Goal: Information Seeking & Learning: Check status

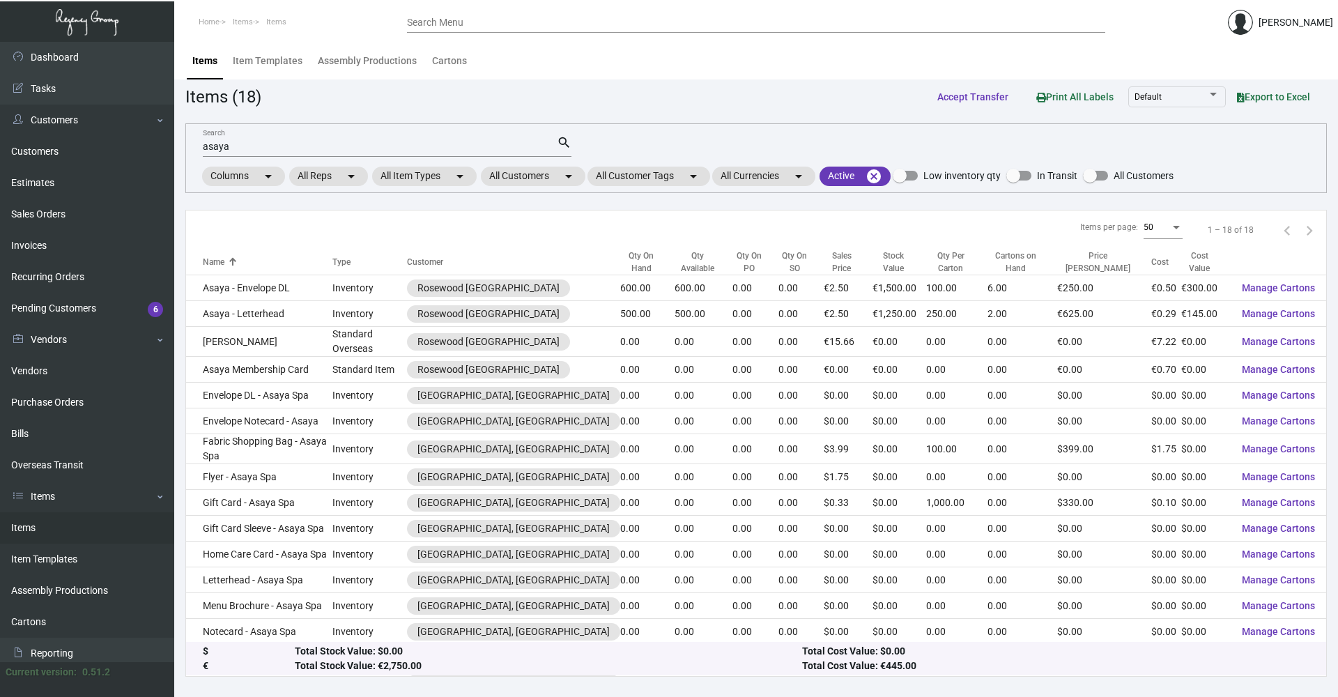
click at [316, 154] on div "asaya Search" at bounding box center [380, 146] width 354 height 22
click at [323, 147] on input "asaya" at bounding box center [380, 146] width 354 height 11
click at [577, 179] on mat-icon "arrow_drop_down" at bounding box center [568, 176] width 17 height 17
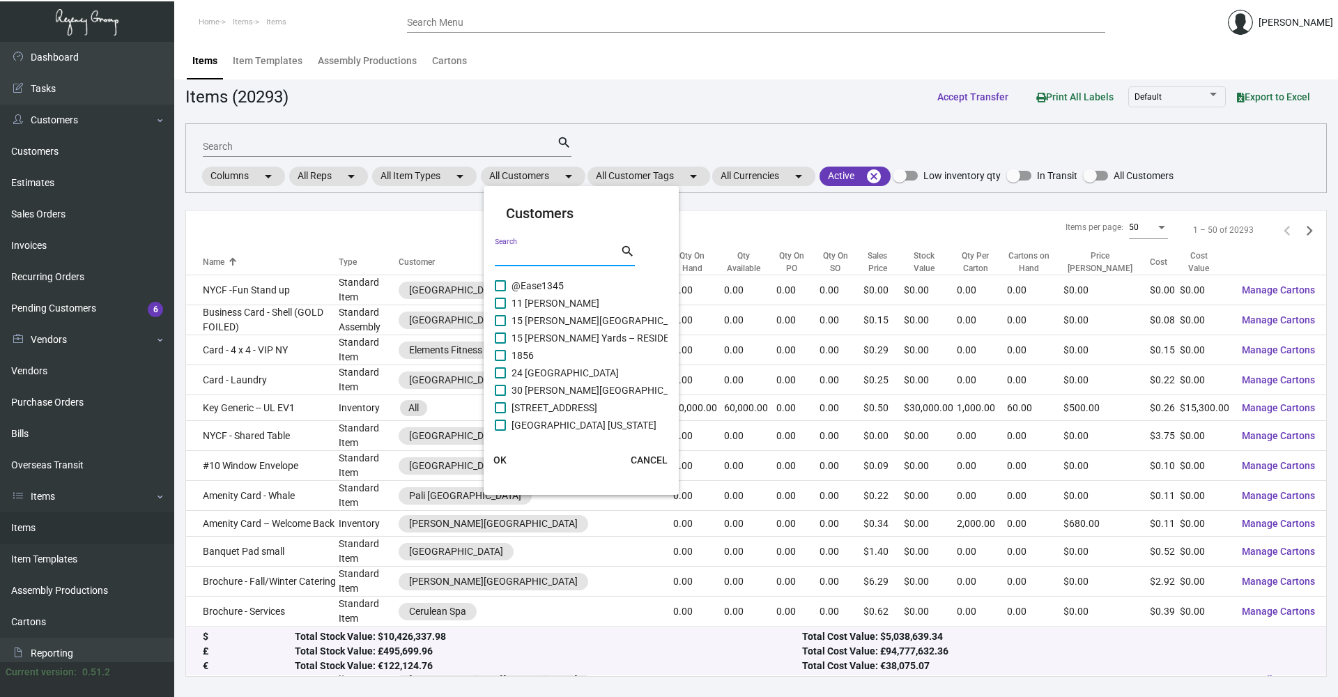
click at [536, 257] on input "Search" at bounding box center [557, 255] width 125 height 11
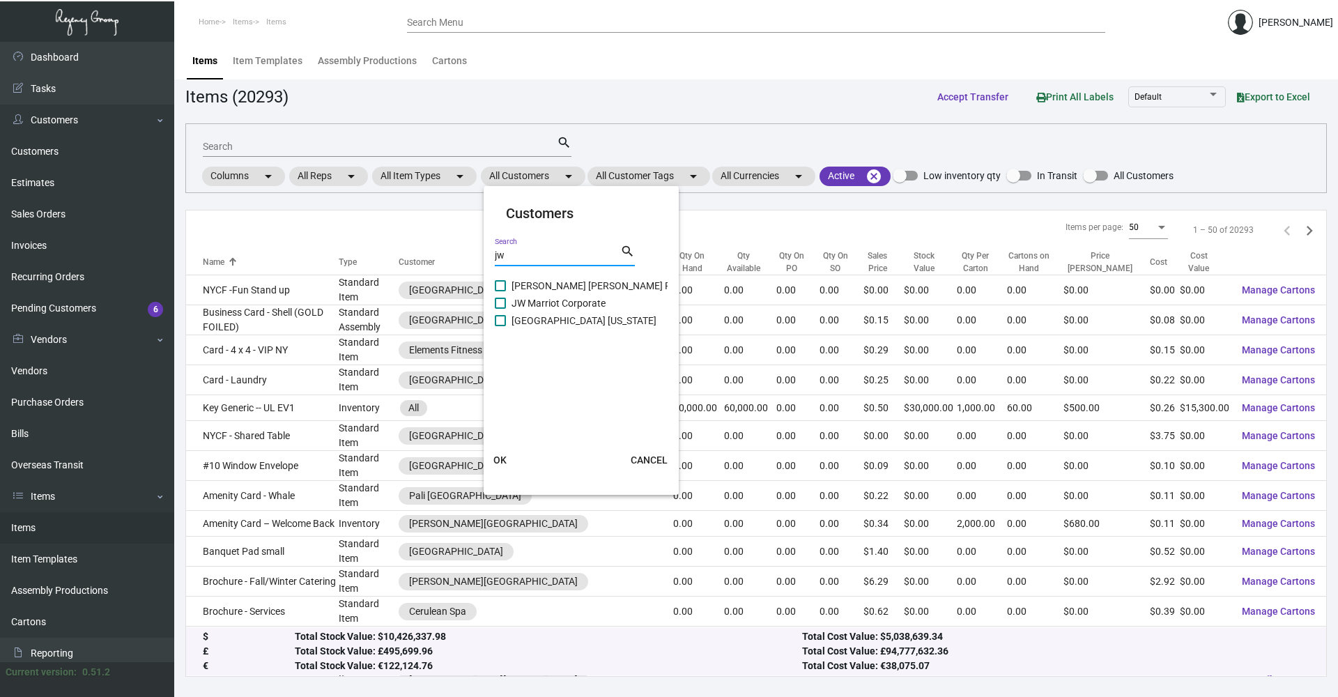
type input "jw"
click at [581, 278] on span "[PERSON_NAME] [PERSON_NAME] Plant Riverside" at bounding box center [619, 285] width 217 height 17
click at [500, 291] on input "[PERSON_NAME] [PERSON_NAME] Plant Riverside" at bounding box center [500, 291] width 1 height 1
checkbox input "true"
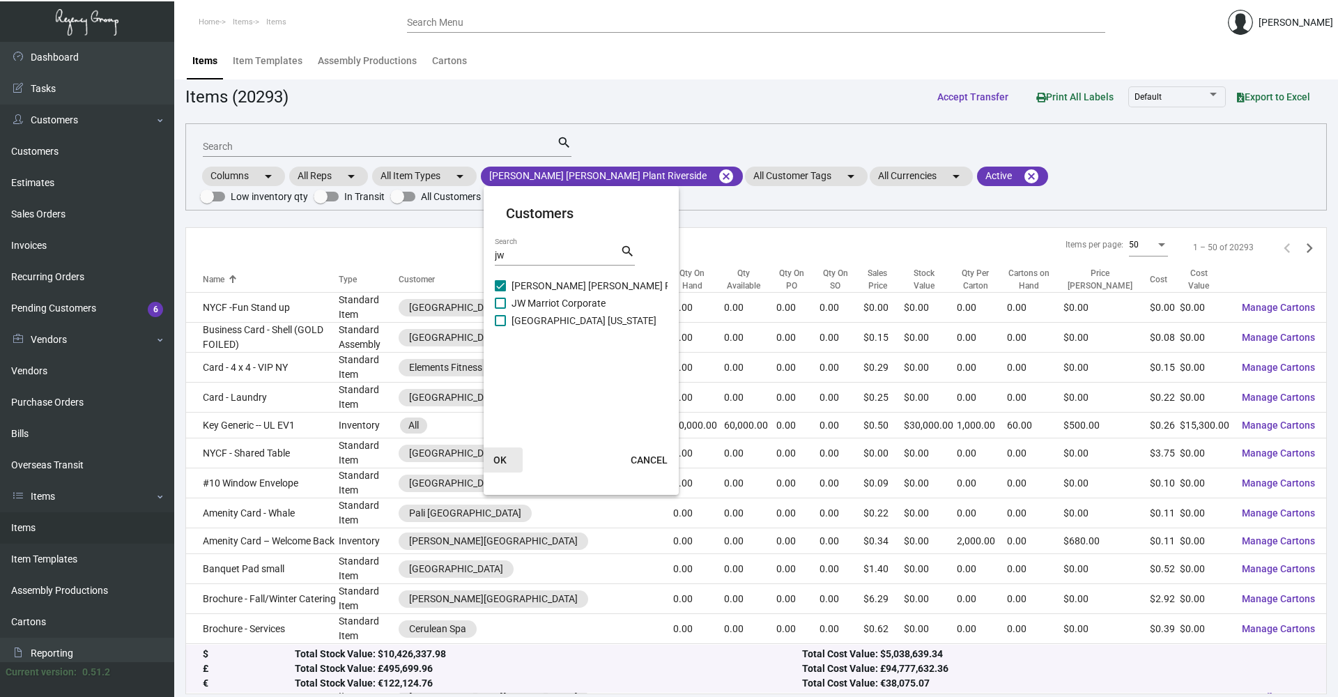
click at [498, 458] on span "OK" at bounding box center [499, 459] width 13 height 11
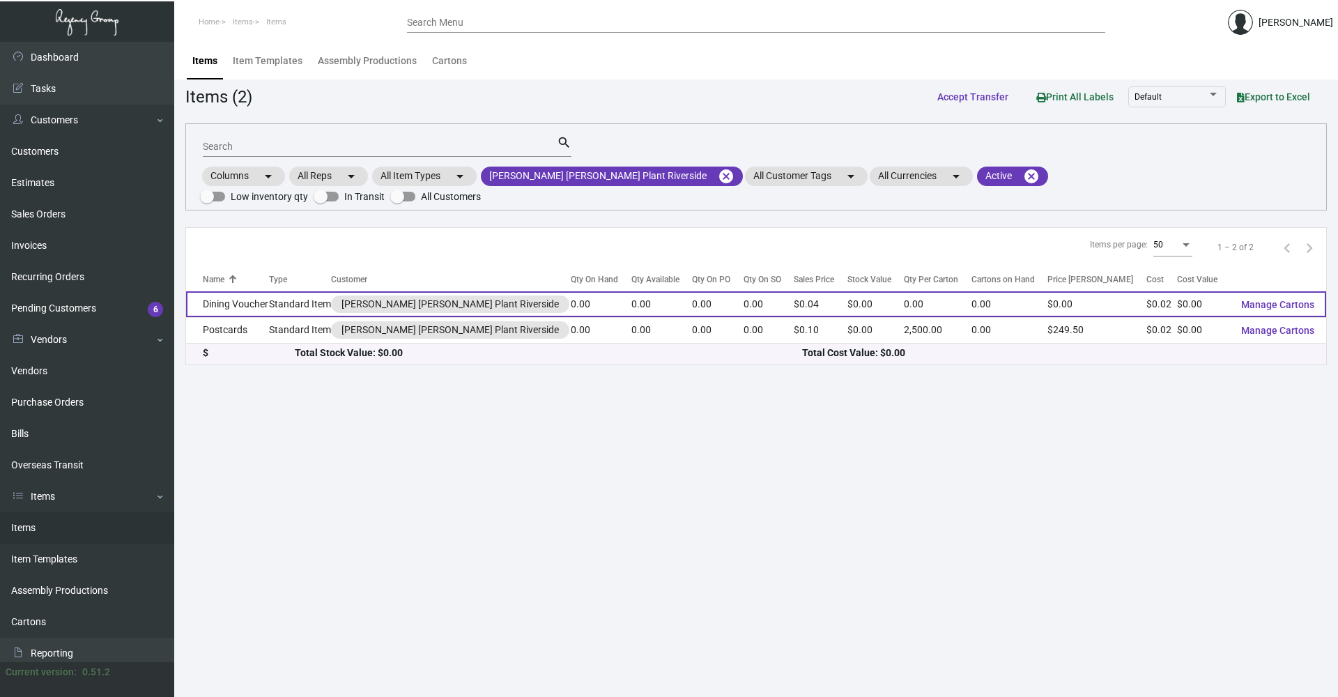
click at [366, 297] on div "[PERSON_NAME] [PERSON_NAME] Plant Riverside" at bounding box center [449, 304] width 217 height 15
click at [631, 293] on td "0.00" at bounding box center [661, 304] width 61 height 26
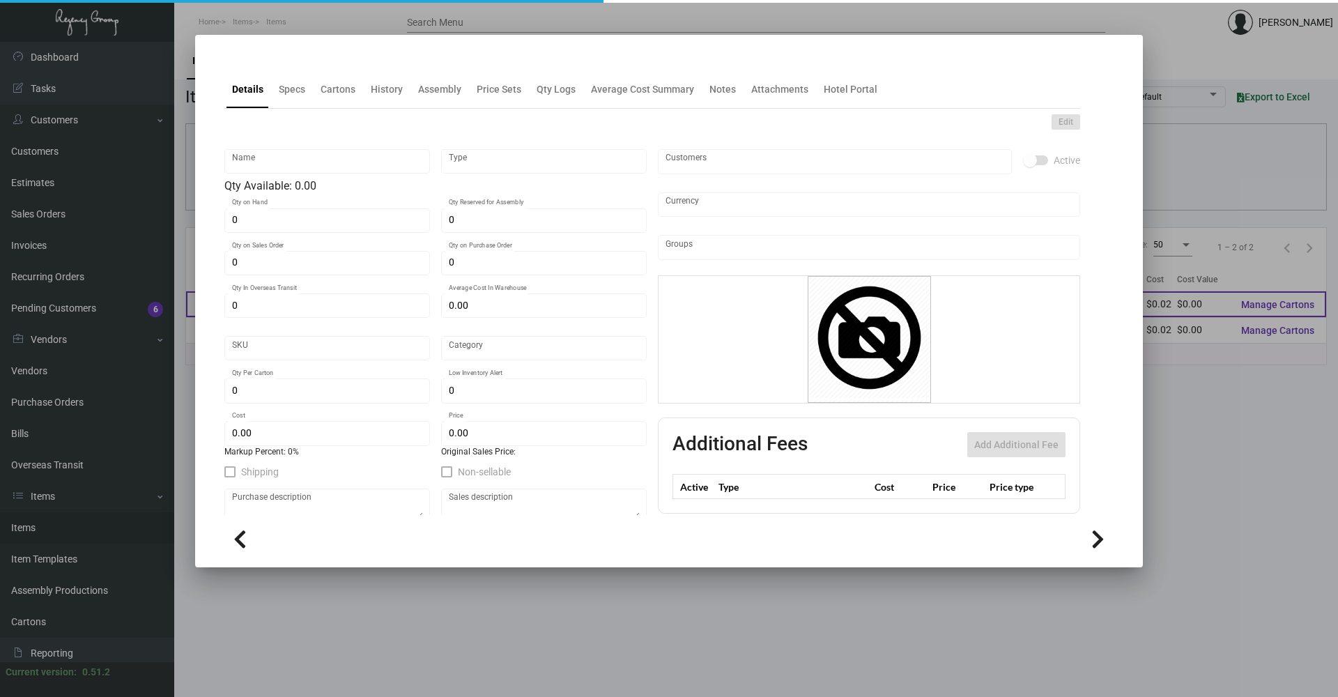
type input "Dining Voucher"
type input "Standard Item"
type input "$ 0.00"
type input "Standard"
type input "$ 0.0206"
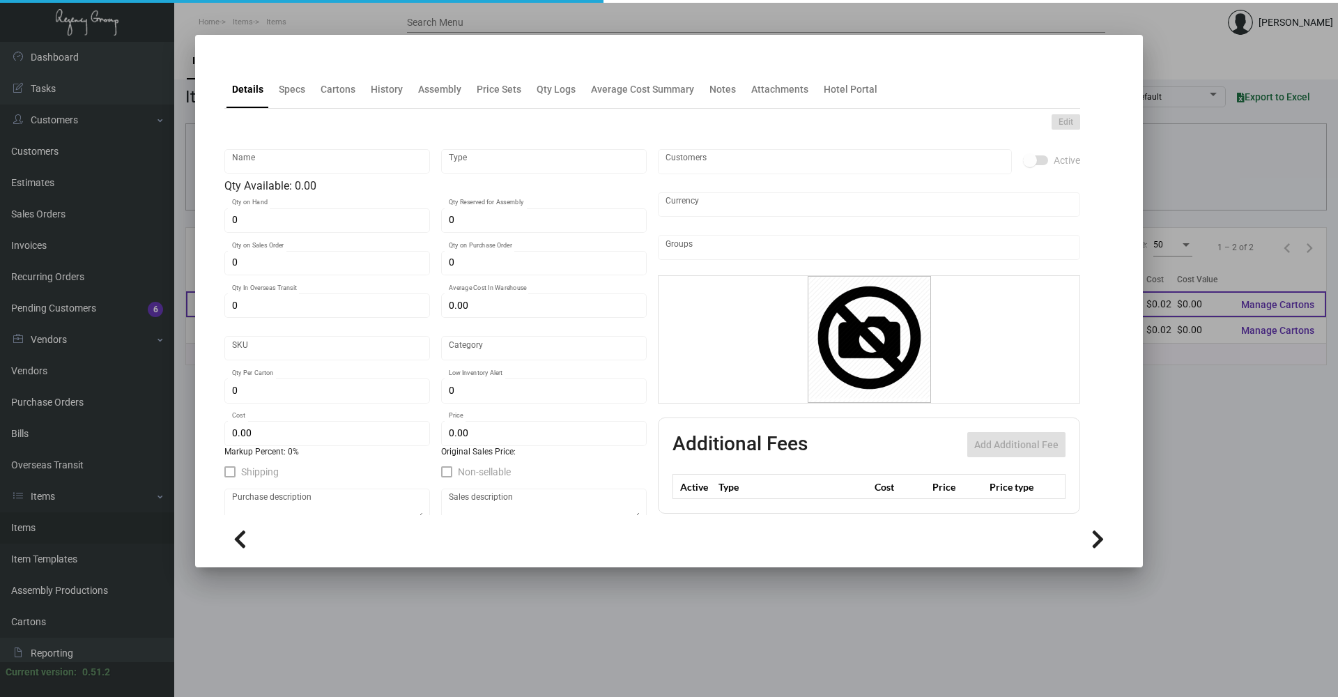
type input "$ 0.03596"
checkbox input "true"
type input "United States Dollar $"
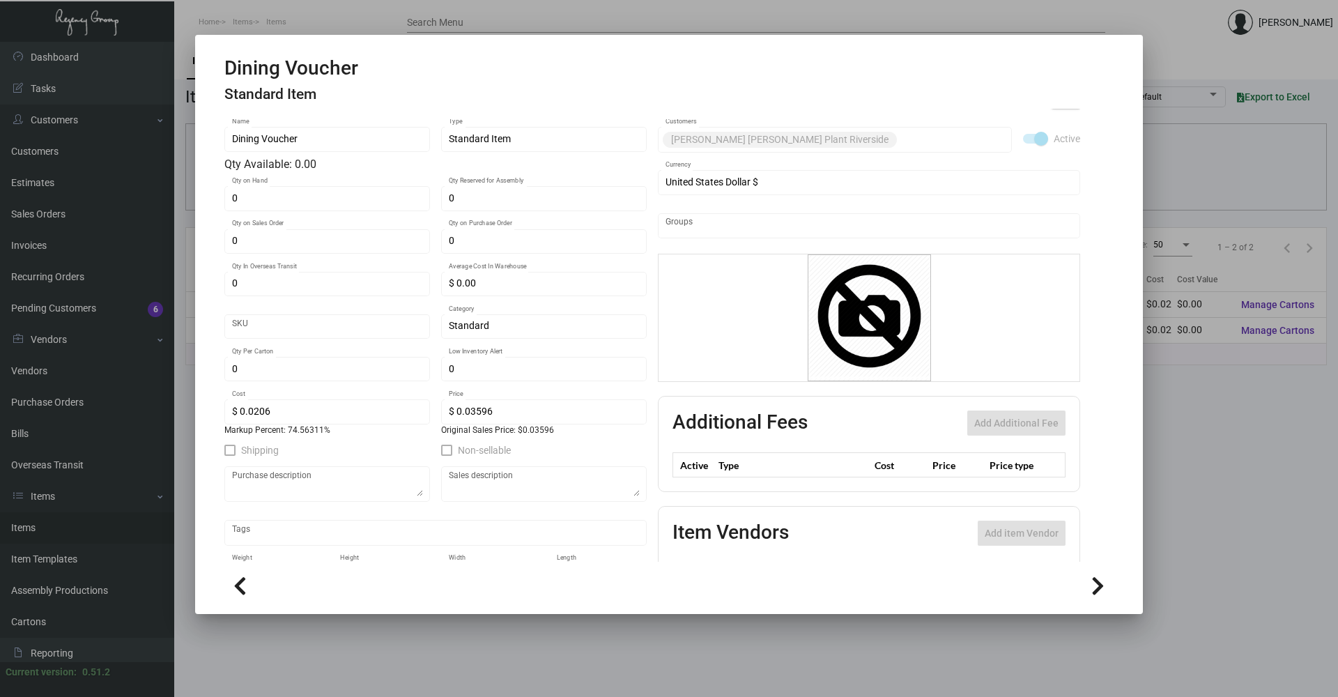
scroll to position [135, 0]
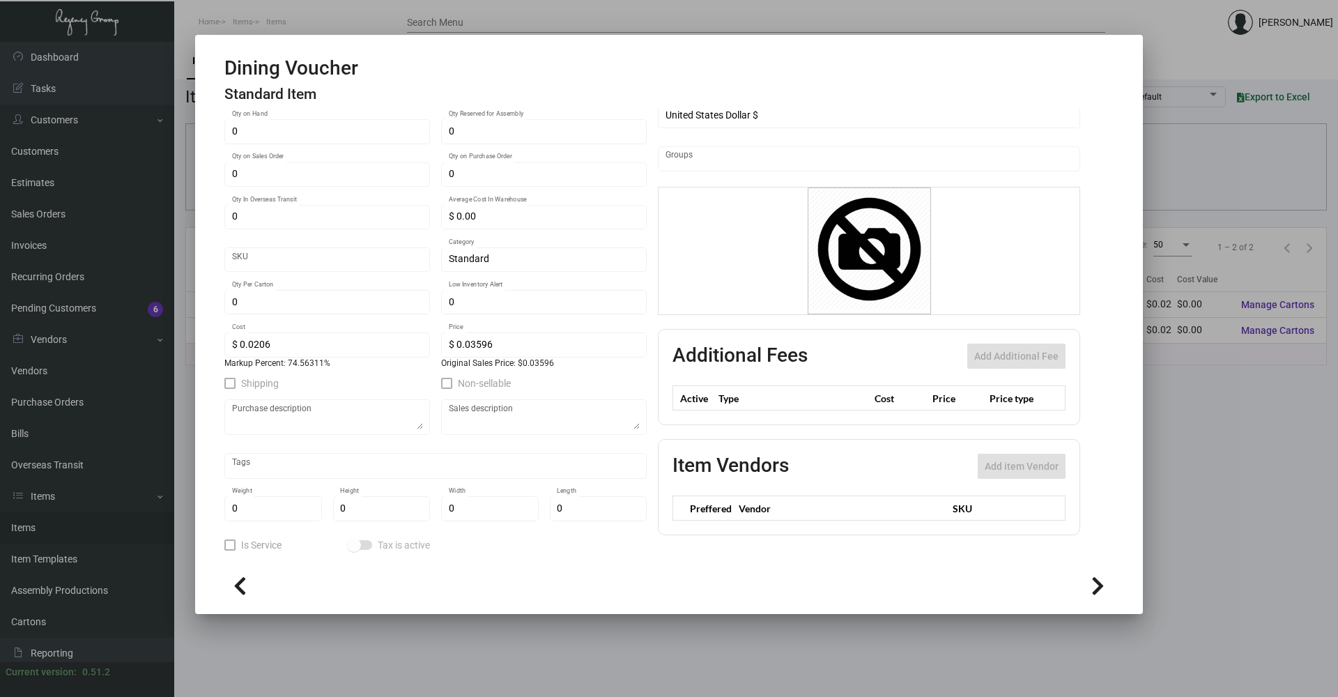
click at [619, 654] on div at bounding box center [669, 348] width 1338 height 697
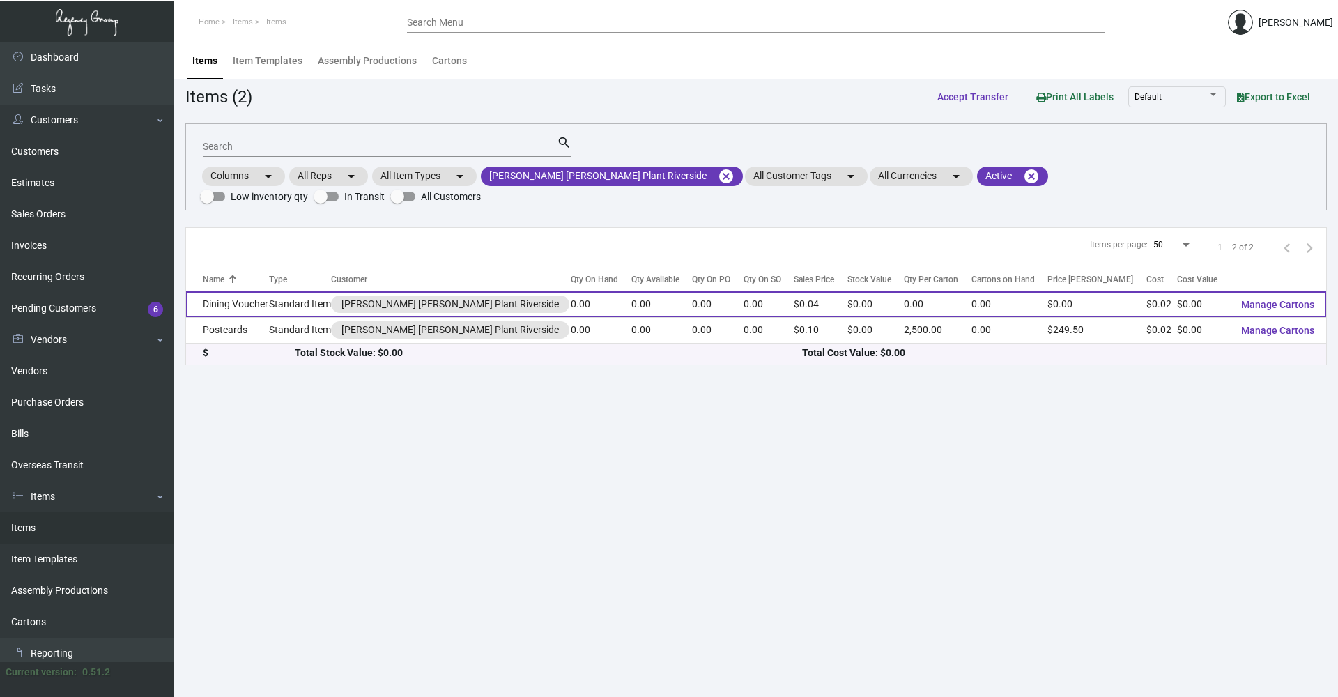
click at [325, 291] on td "Standard Item" at bounding box center [300, 304] width 63 height 26
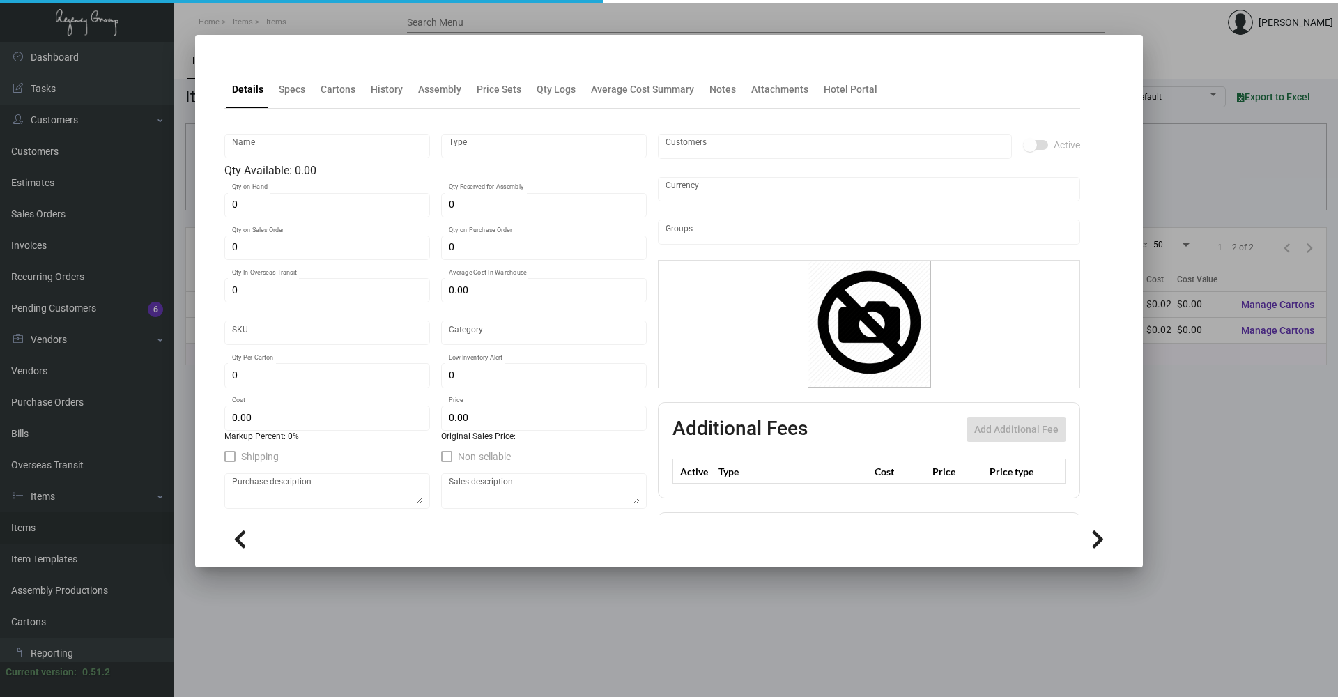
type input "Dining Voucher"
type input "Standard Item"
type input "$ 0.00"
type input "Standard"
type input "$ 0.0206"
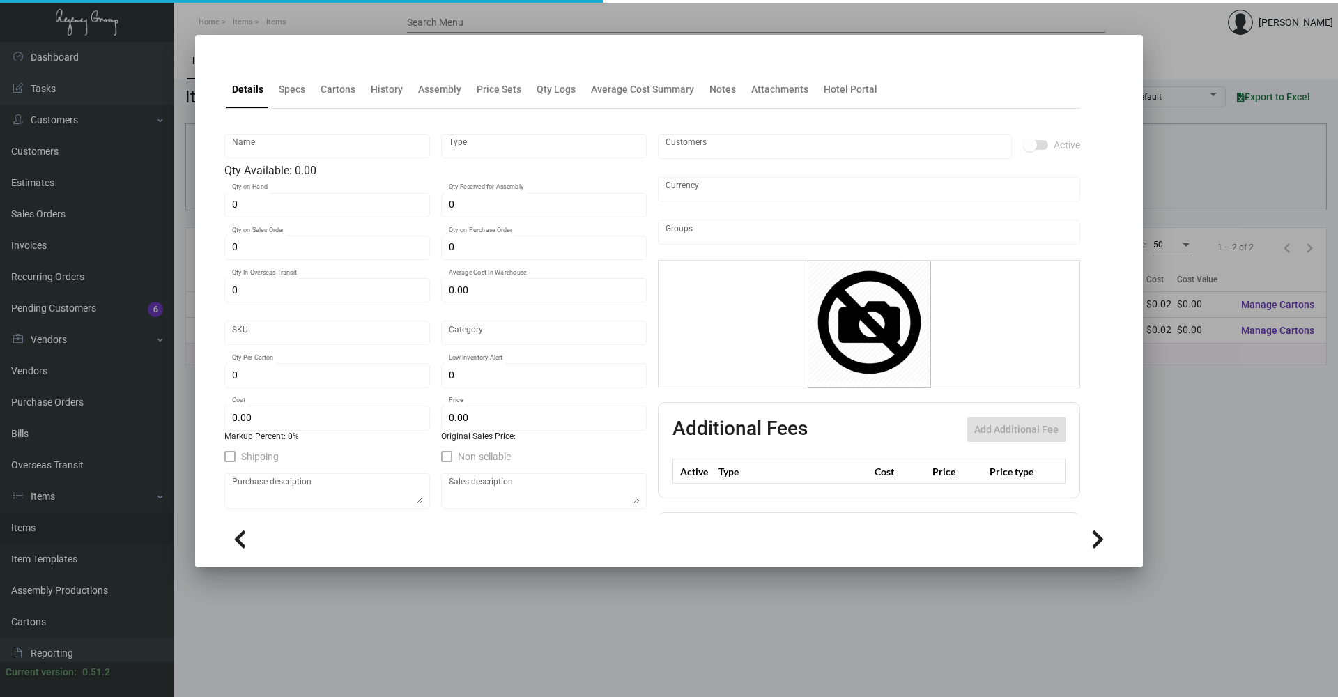
type input "$ 0.03596"
checkbox input "true"
type input "United States Dollar $"
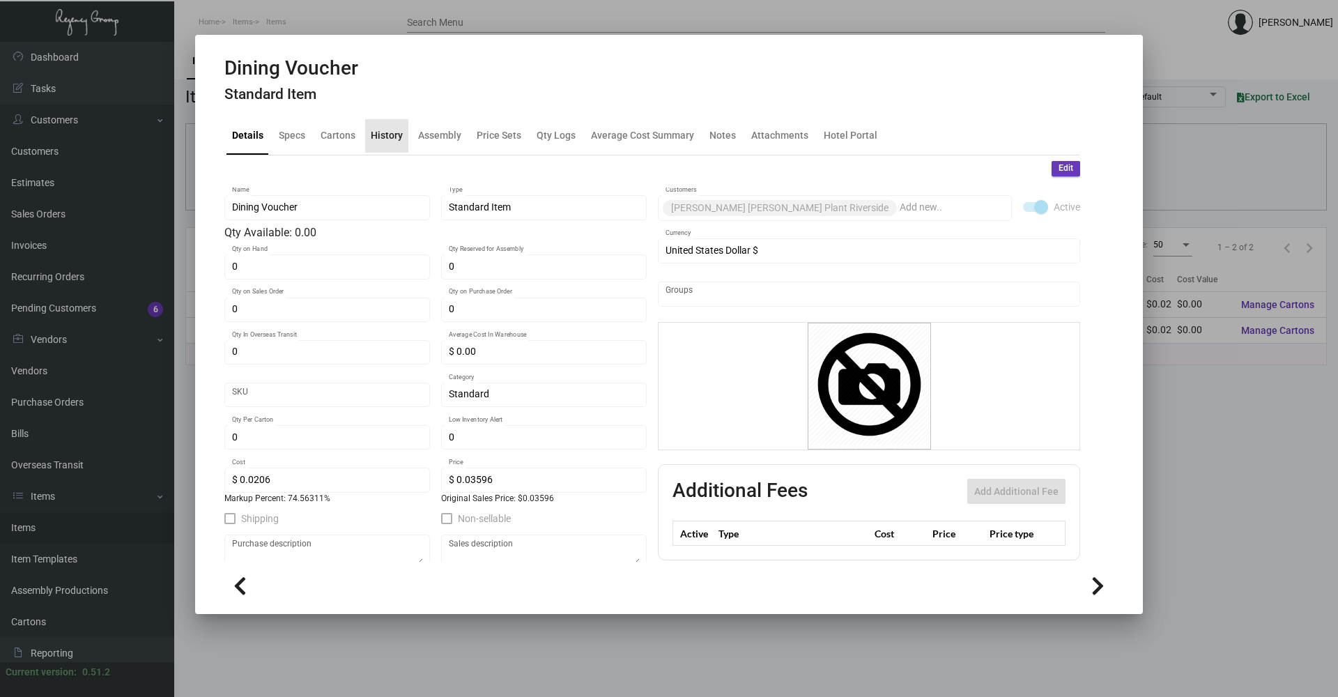
click at [387, 129] on div "History" at bounding box center [387, 135] width 32 height 15
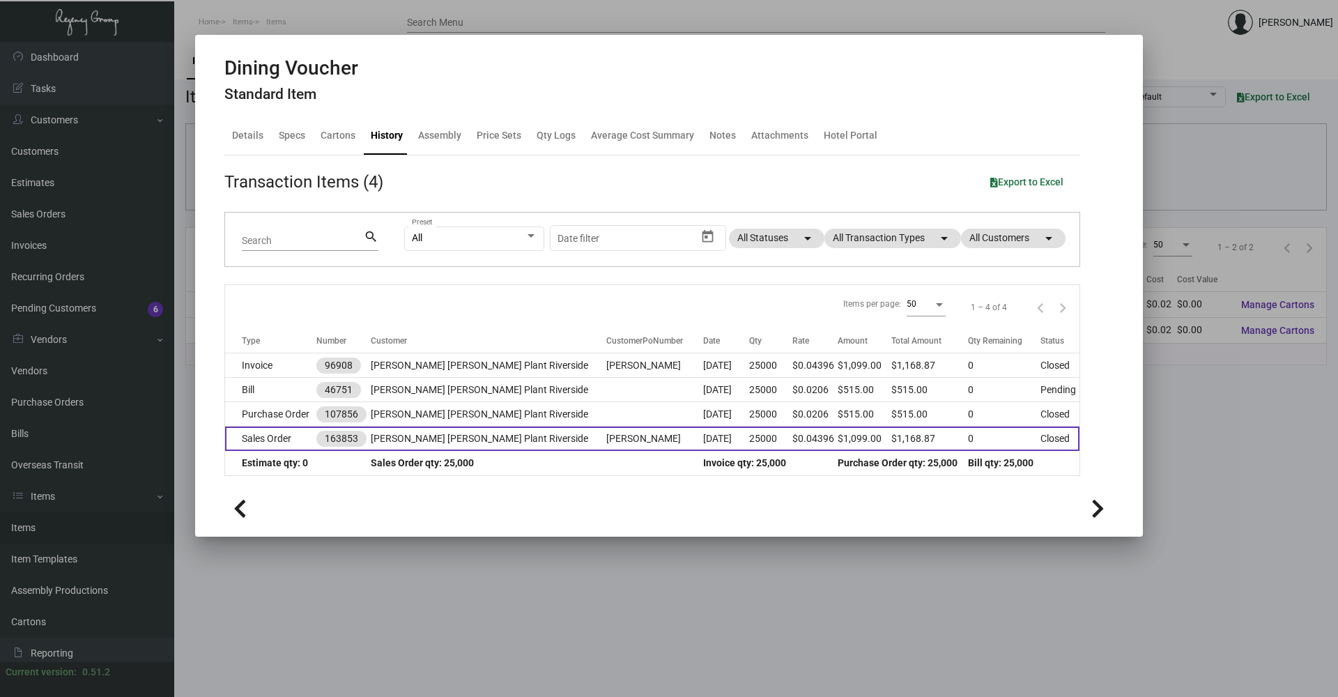
click at [540, 426] on td "[PERSON_NAME] [PERSON_NAME] Plant Riverside" at bounding box center [489, 438] width 236 height 24
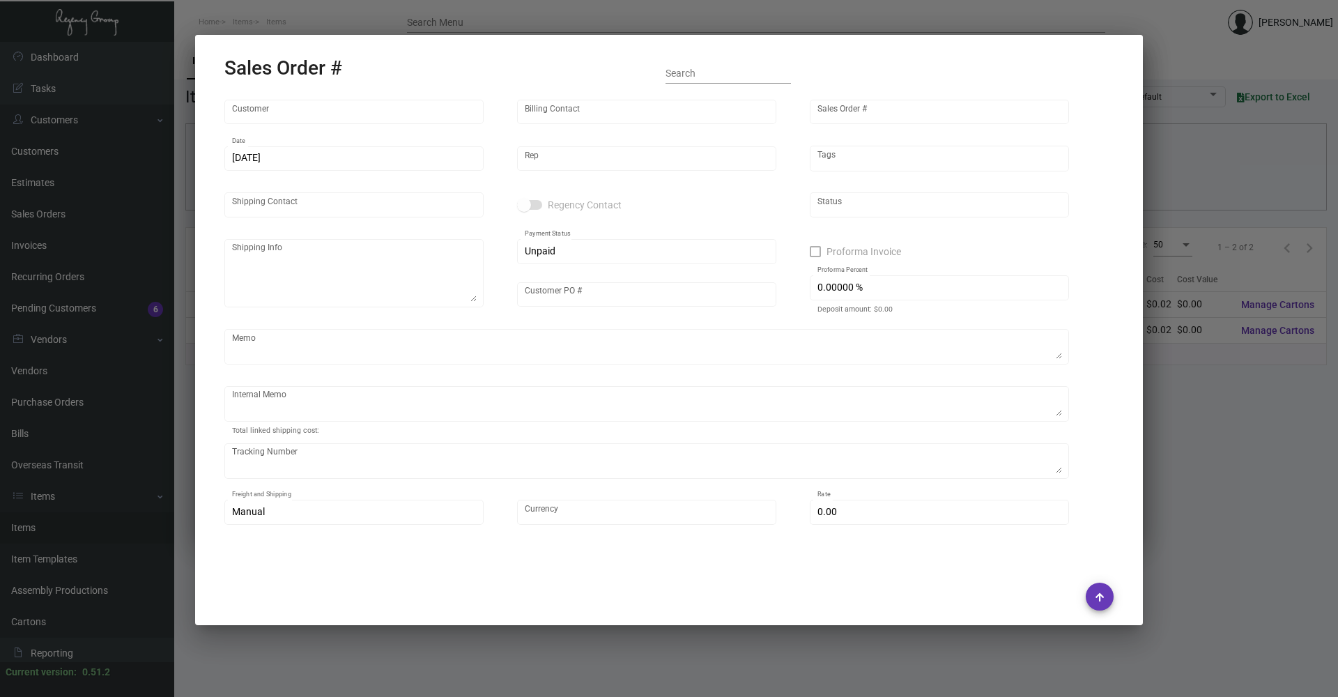
type input "[PERSON_NAME] [PERSON_NAME] Plant Riverside"
type input "[PERSON_NAME]"
type input "163853"
type input "[DATE]"
type input "[PERSON_NAME]"
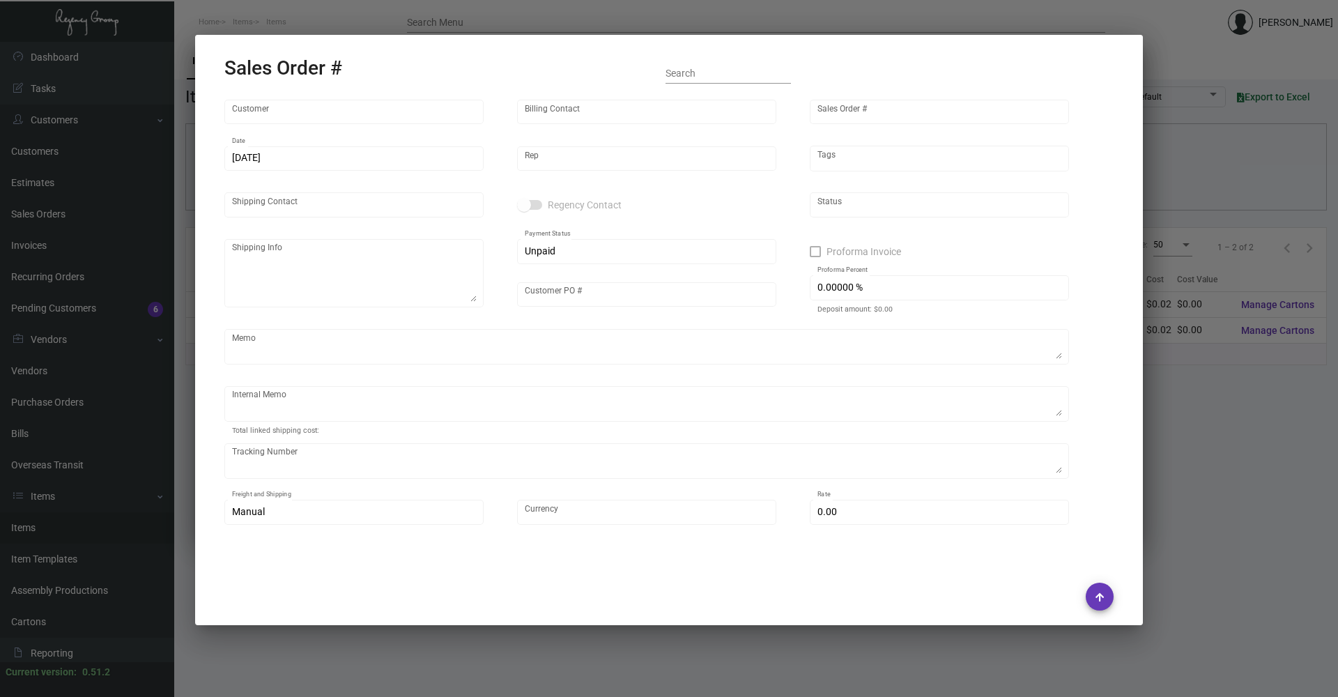
type input "[PERSON_NAME]"
type textarea "JW Mariott Savannah Plant Riverside - [PERSON_NAME] [STREET_ADDRESS]"
type input "[PERSON_NAME]"
checkbox input "true"
type input "100.00000 %"
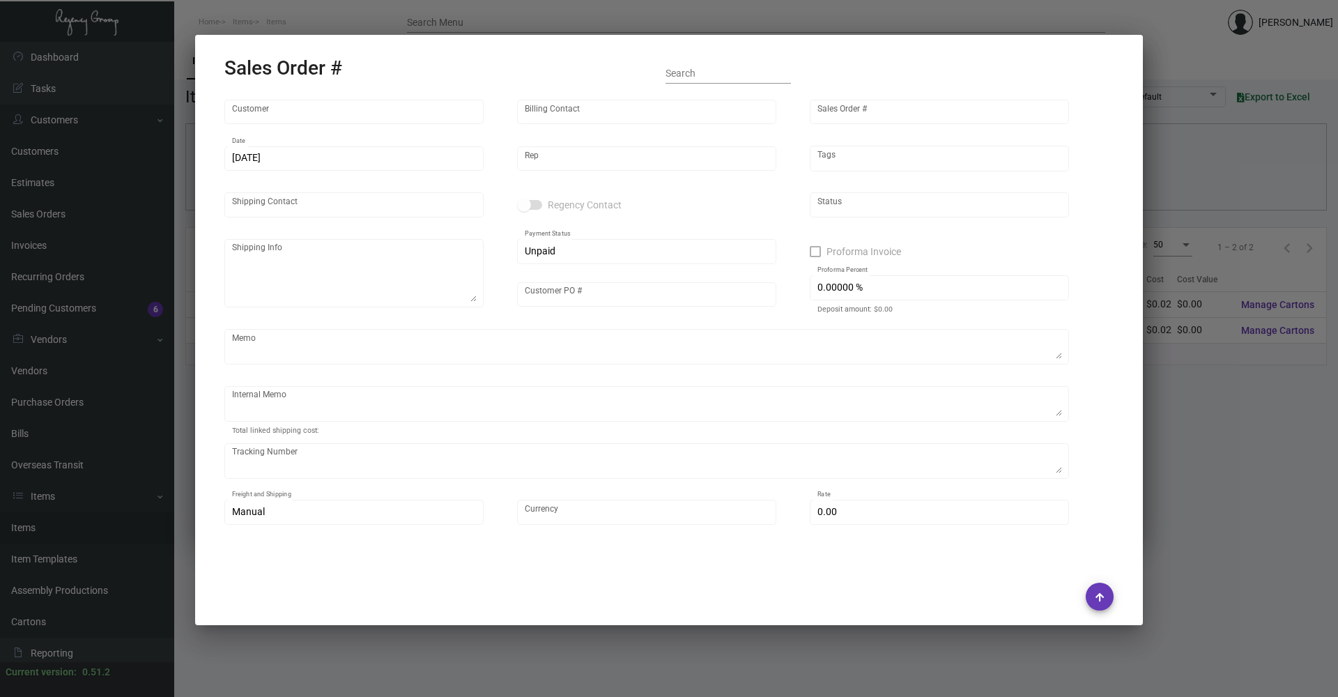
type textarea "Customer Email Attached~ // SO generated for payment first before processing pe…"
type input "United States Dollar $"
type input "$ 69.87"
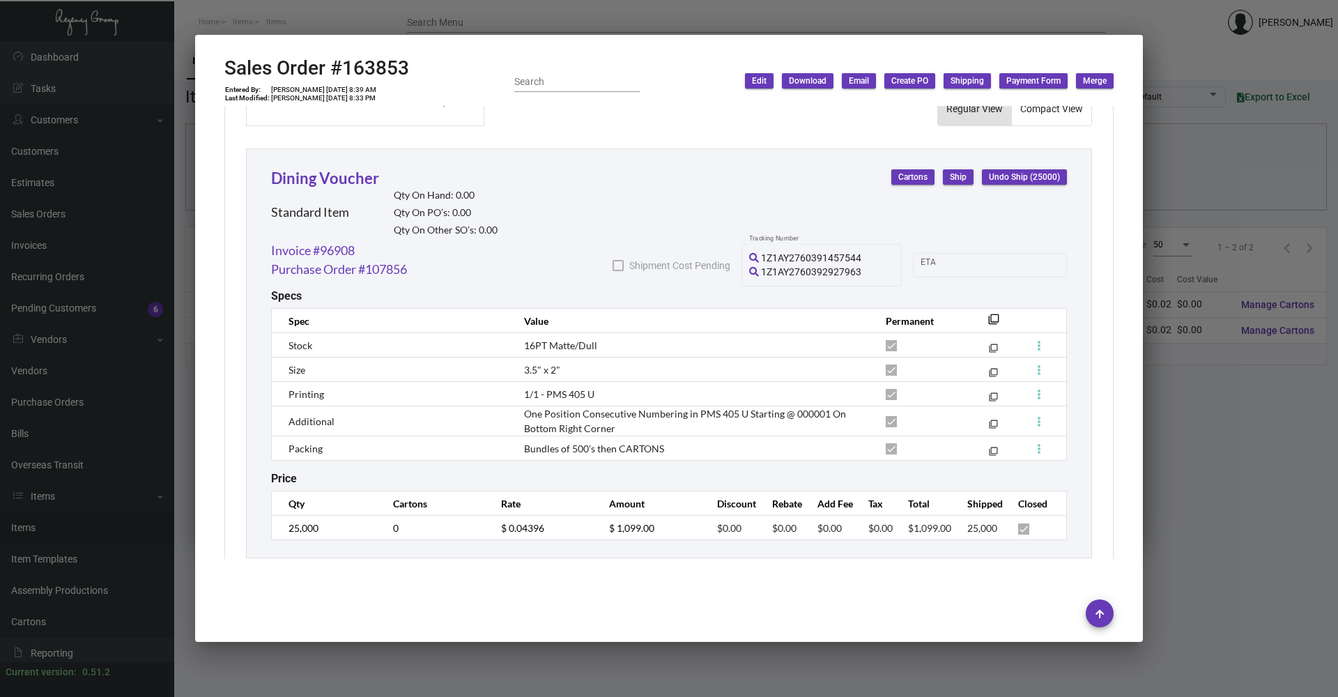
scroll to position [746, 0]
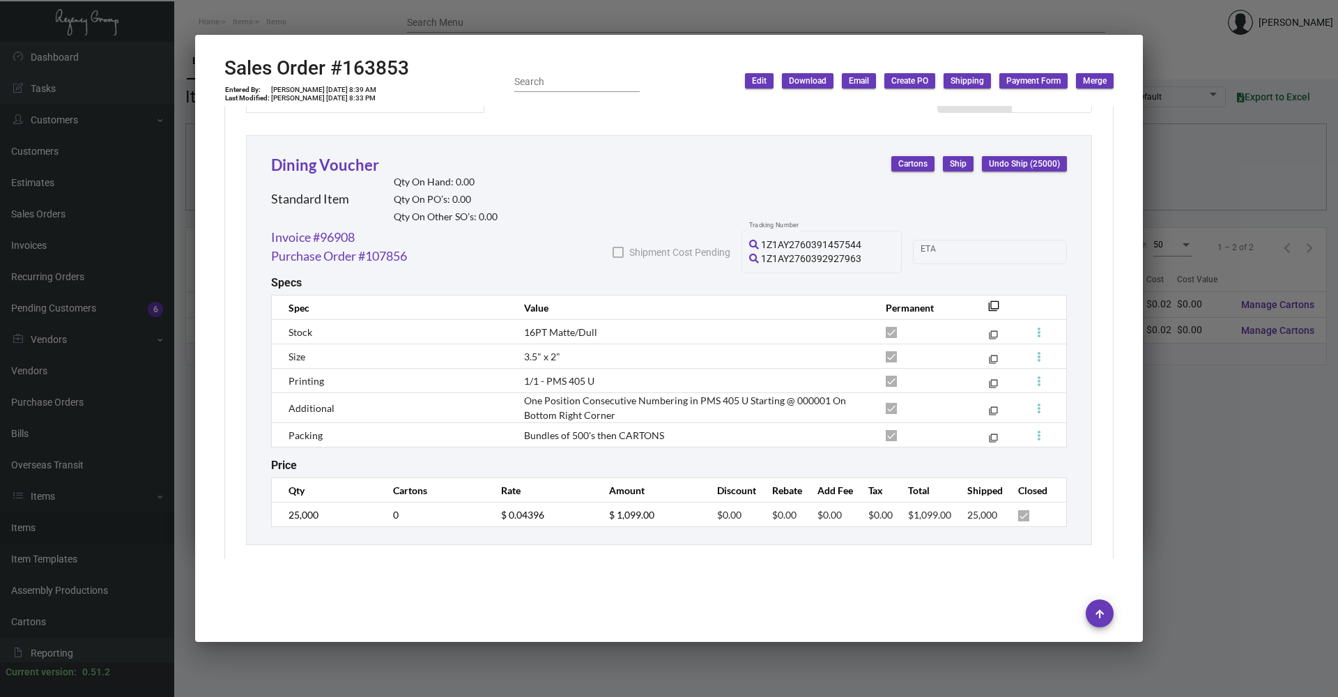
click at [472, 676] on div at bounding box center [669, 348] width 1338 height 697
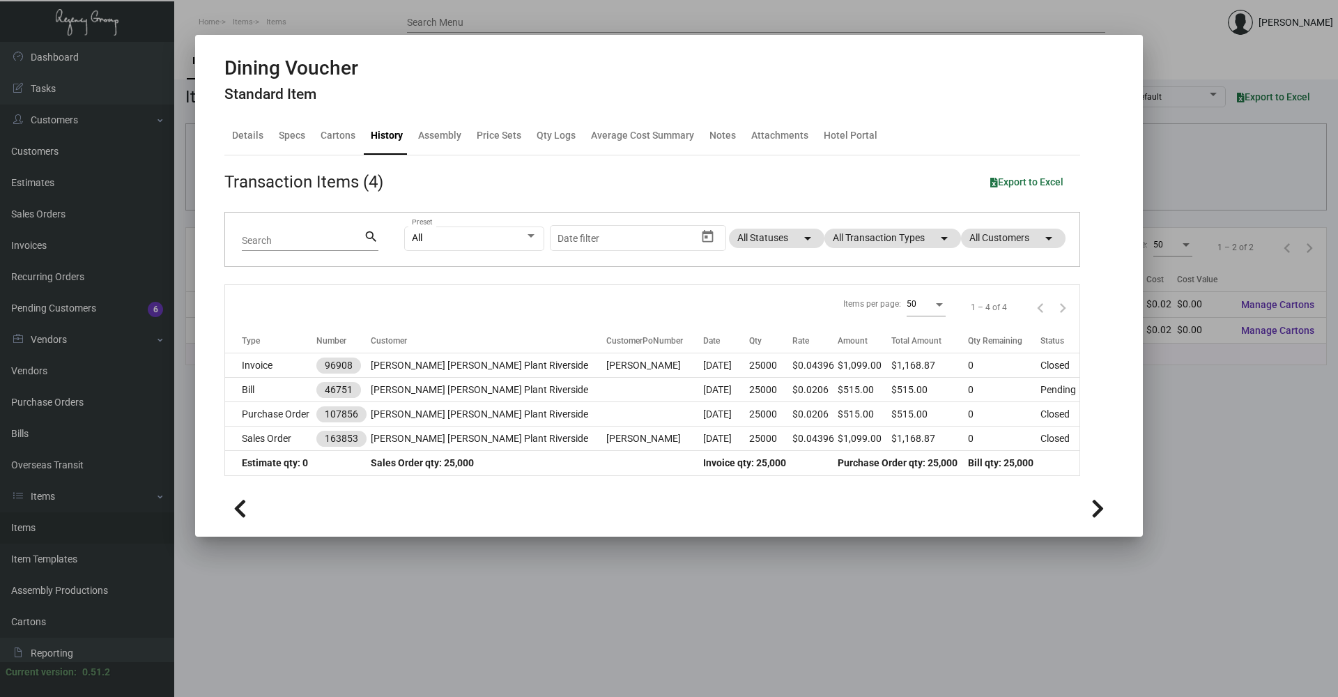
click at [488, 615] on div at bounding box center [669, 348] width 1338 height 697
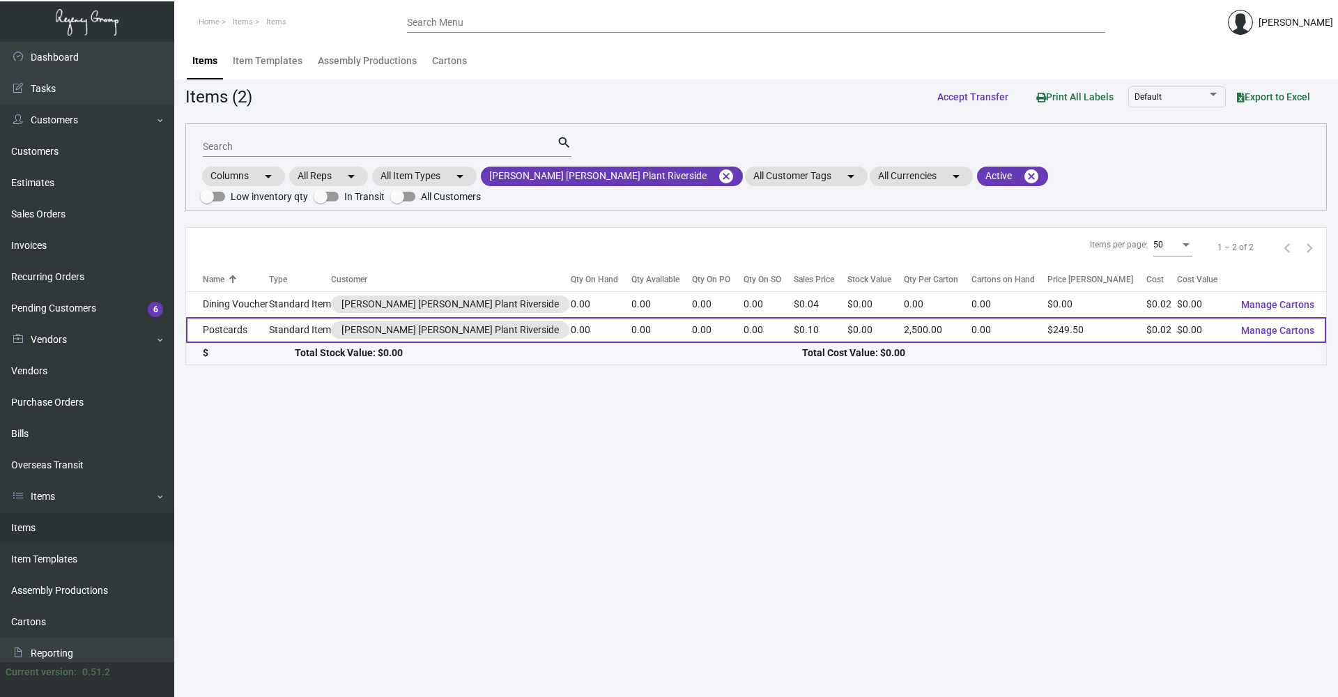
click at [282, 317] on td "Standard Item" at bounding box center [300, 330] width 63 height 26
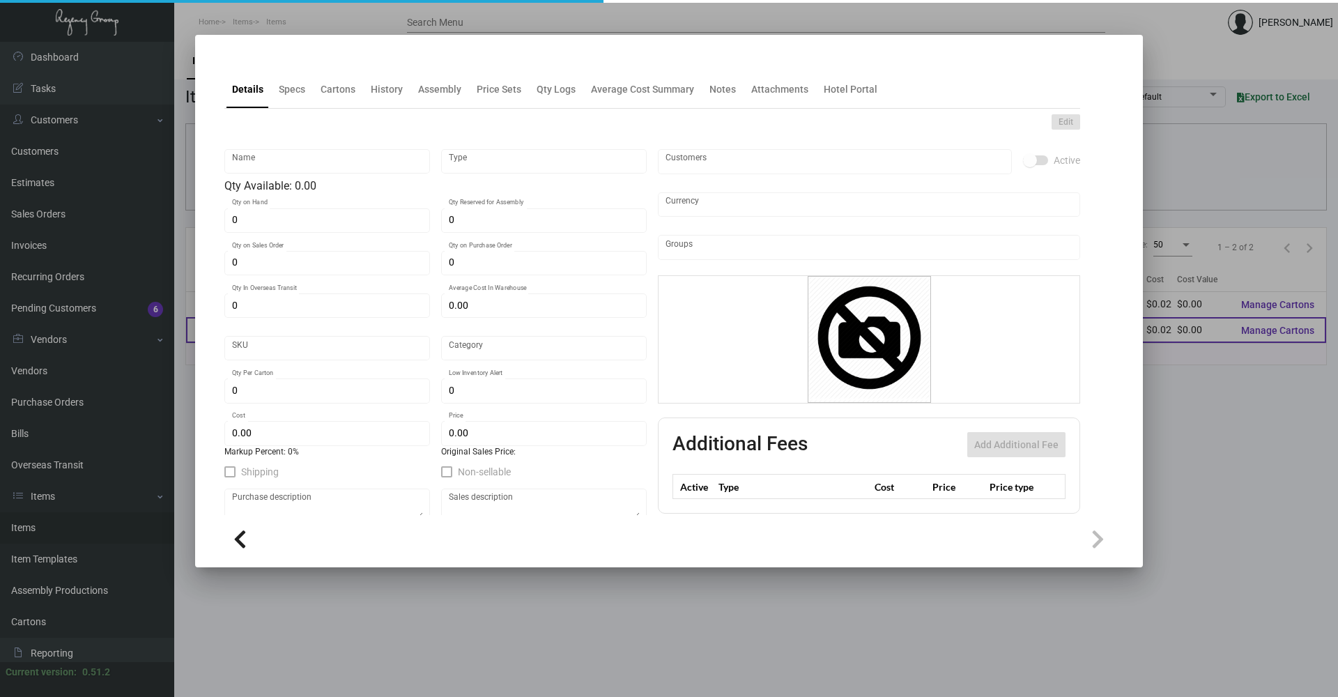
type input "Postcards"
type input "Standard Item"
type input "$ 0.01431"
type input "Standard"
type input "2,500"
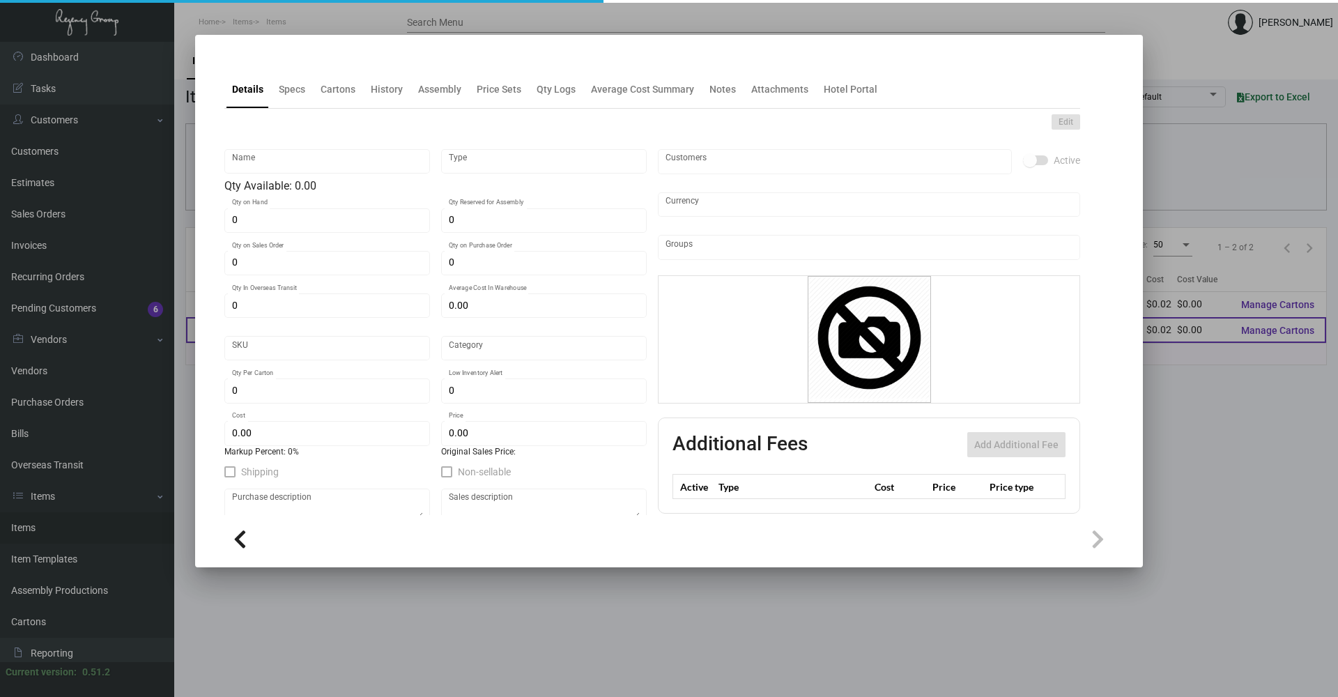
type input "$ 0.02444"
type input "$ 0.0998"
checkbox input "true"
type input "United States Dollar $"
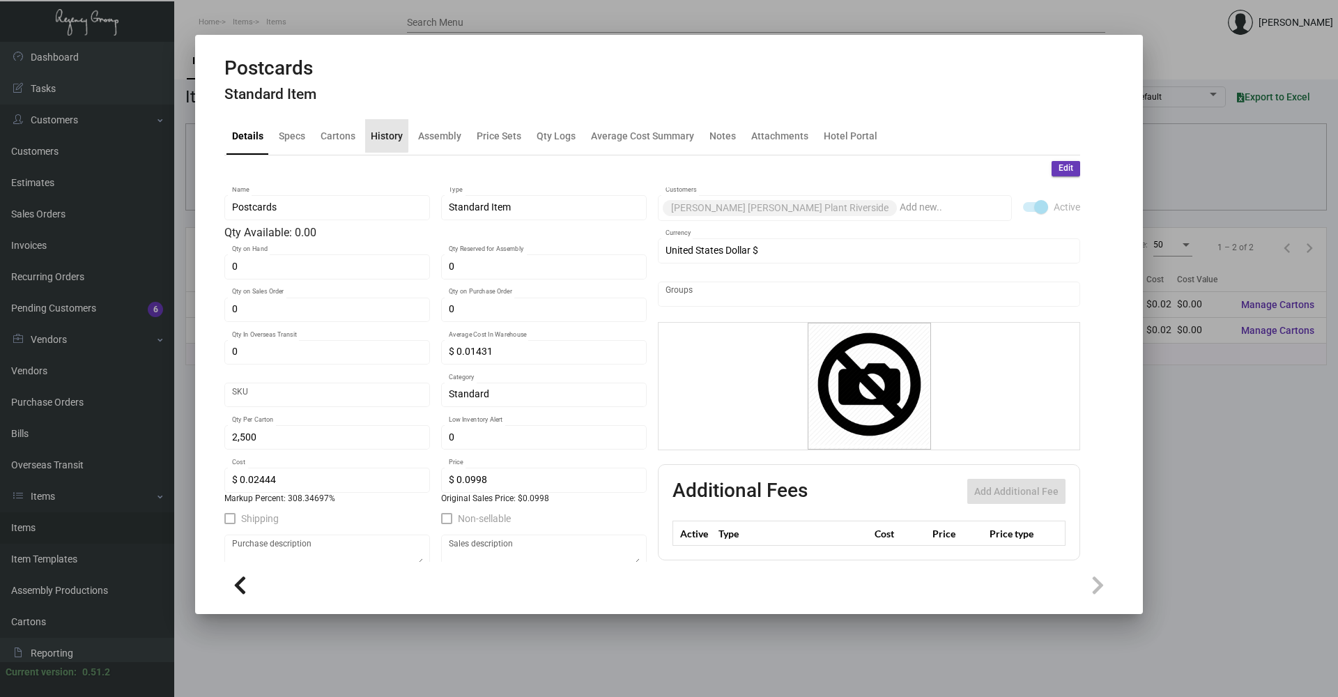
click at [378, 128] on div "History" at bounding box center [387, 135] width 32 height 15
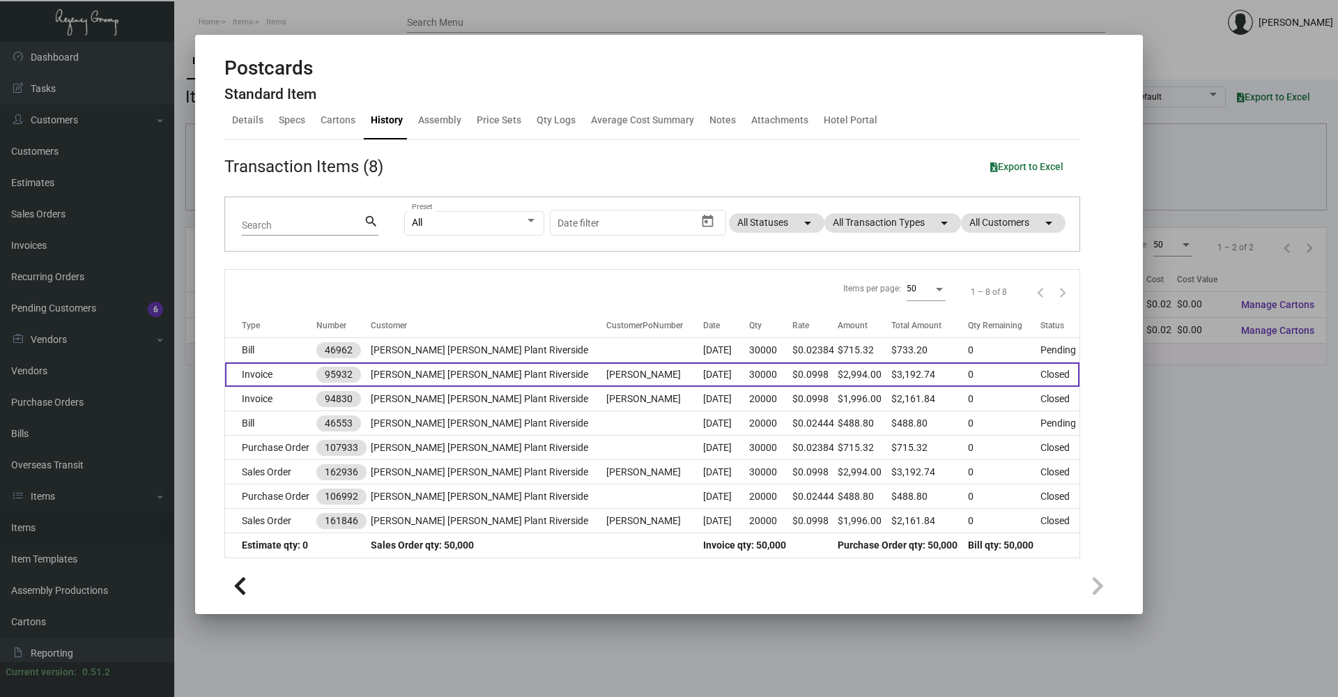
scroll to position [20, 0]
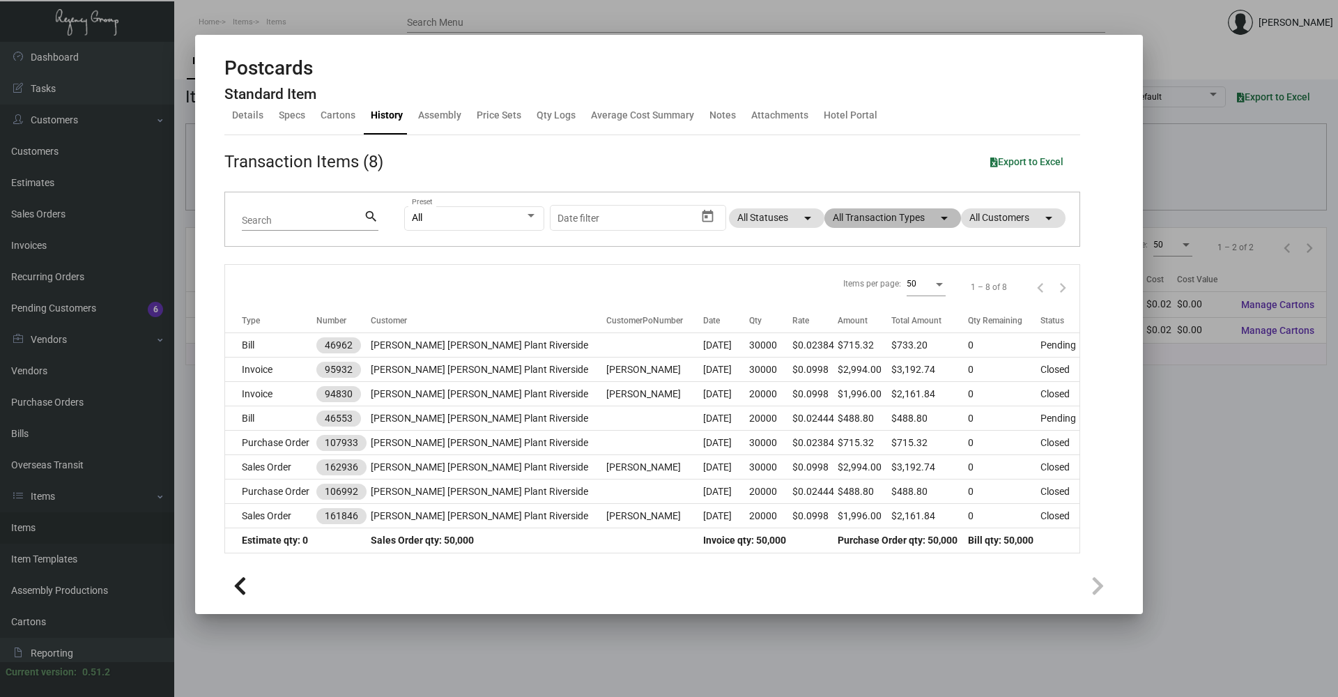
click at [841, 219] on mat-chip "All Transaction Types arrow_drop_down" at bounding box center [892, 218] width 137 height 20
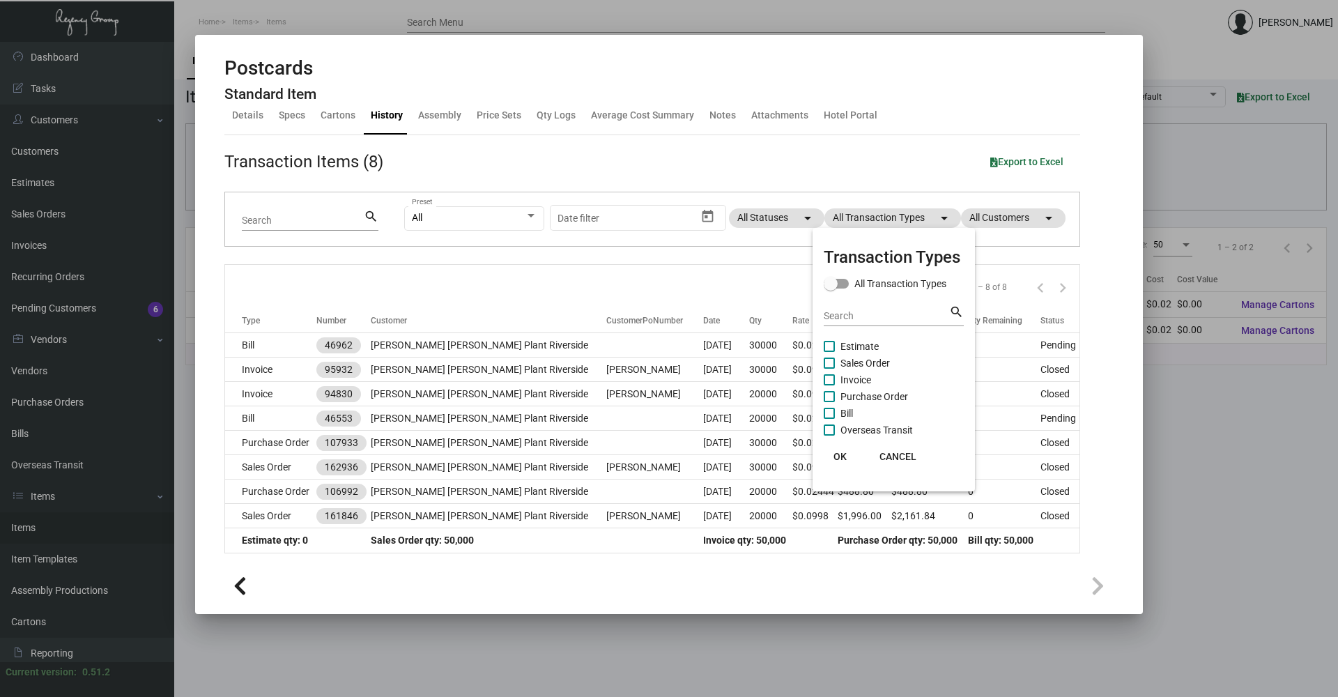
click at [863, 361] on span "Sales Order" at bounding box center [864, 363] width 49 height 17
click at [829, 369] on input "Sales Order" at bounding box center [828, 369] width 1 height 1
checkbox input "true"
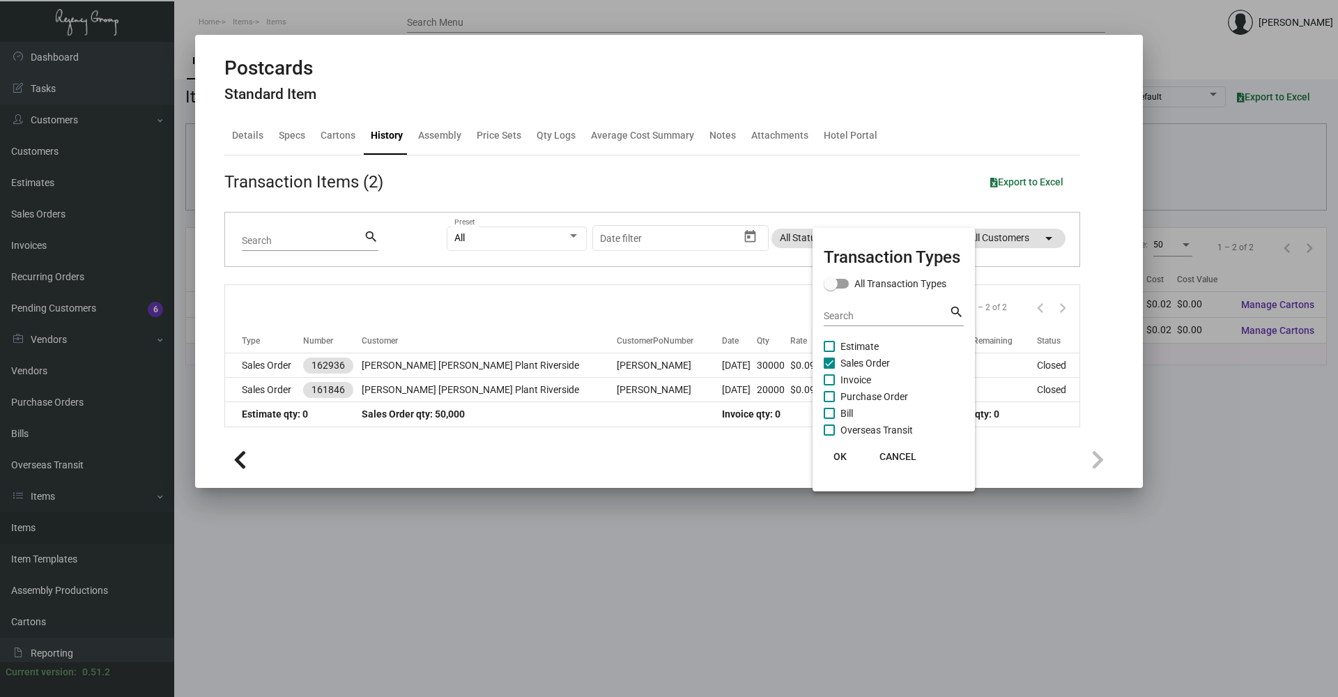
click at [840, 454] on span "OK" at bounding box center [839, 456] width 13 height 11
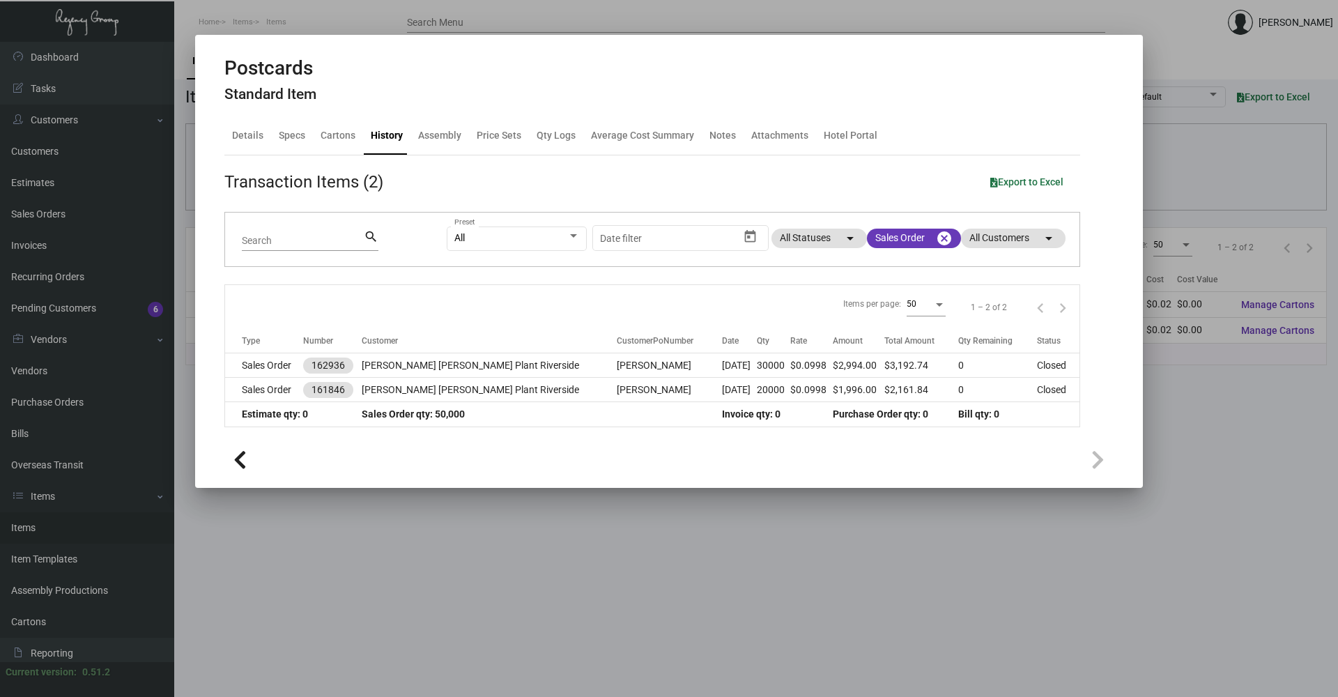
click at [1079, 577] on div at bounding box center [669, 348] width 1338 height 697
